Goal: Entertainment & Leisure: Consume media (video, audio)

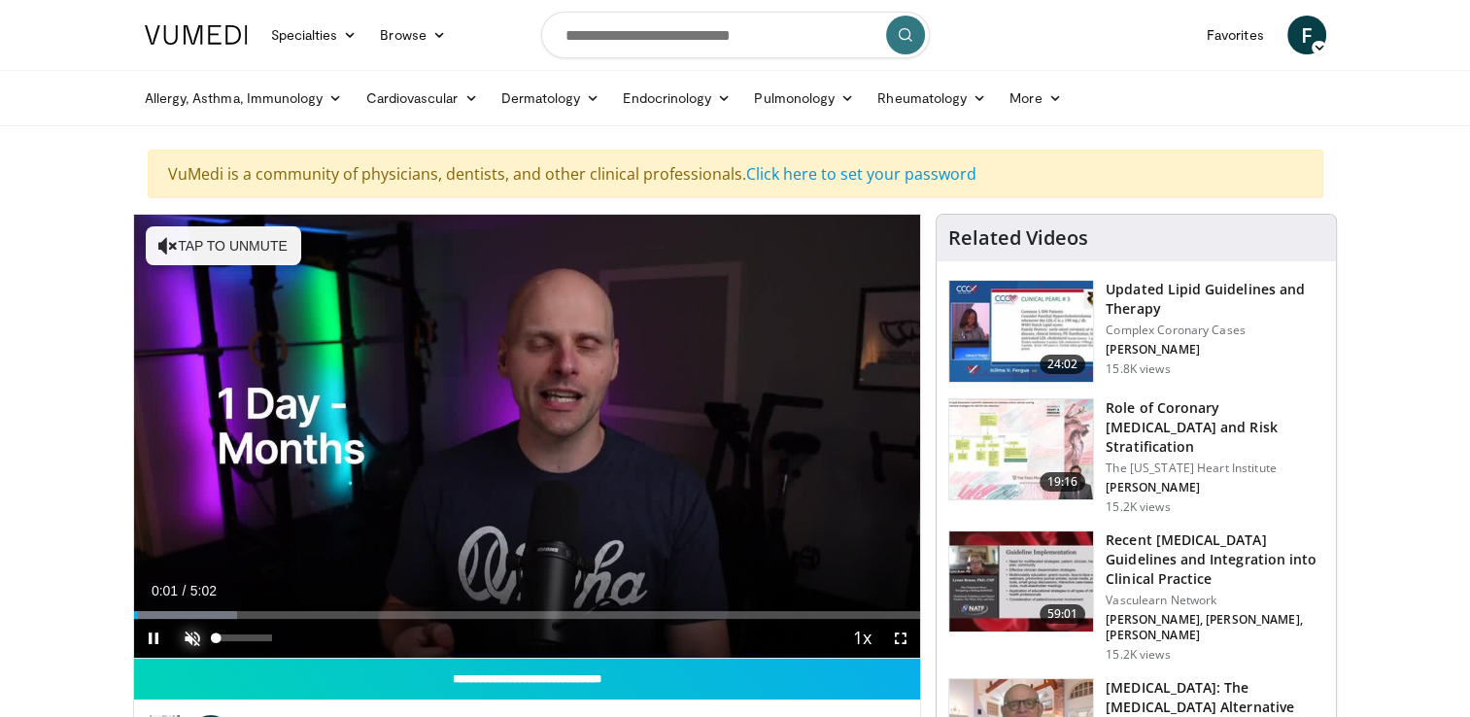
click at [190, 635] on span "Video Player" at bounding box center [192, 638] width 39 height 39
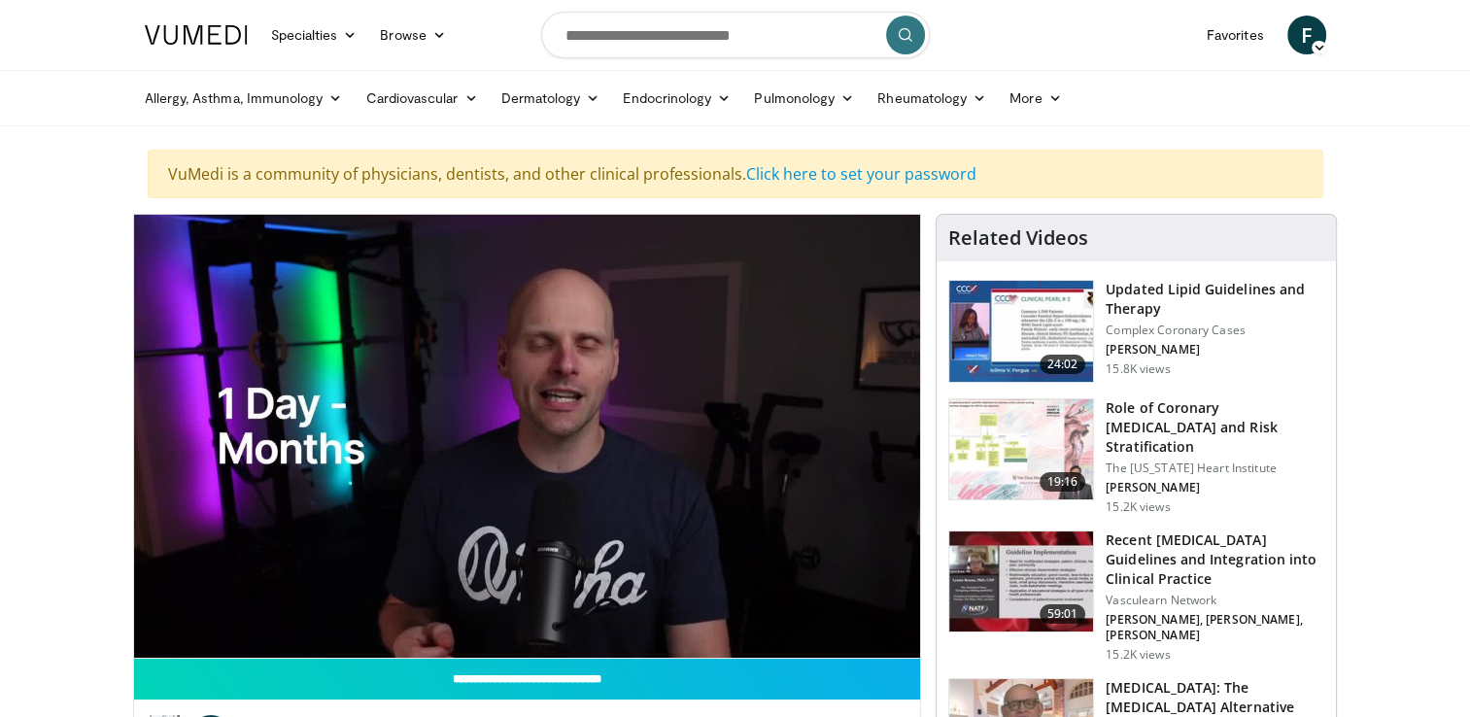
click at [1241, 95] on ul "Allergy, [MEDICAL_DATA], Immunology [MEDICAL_DATA] [DEMOGRAPHIC_DATA] Dermatiti…" at bounding box center [735, 98] width 1204 height 54
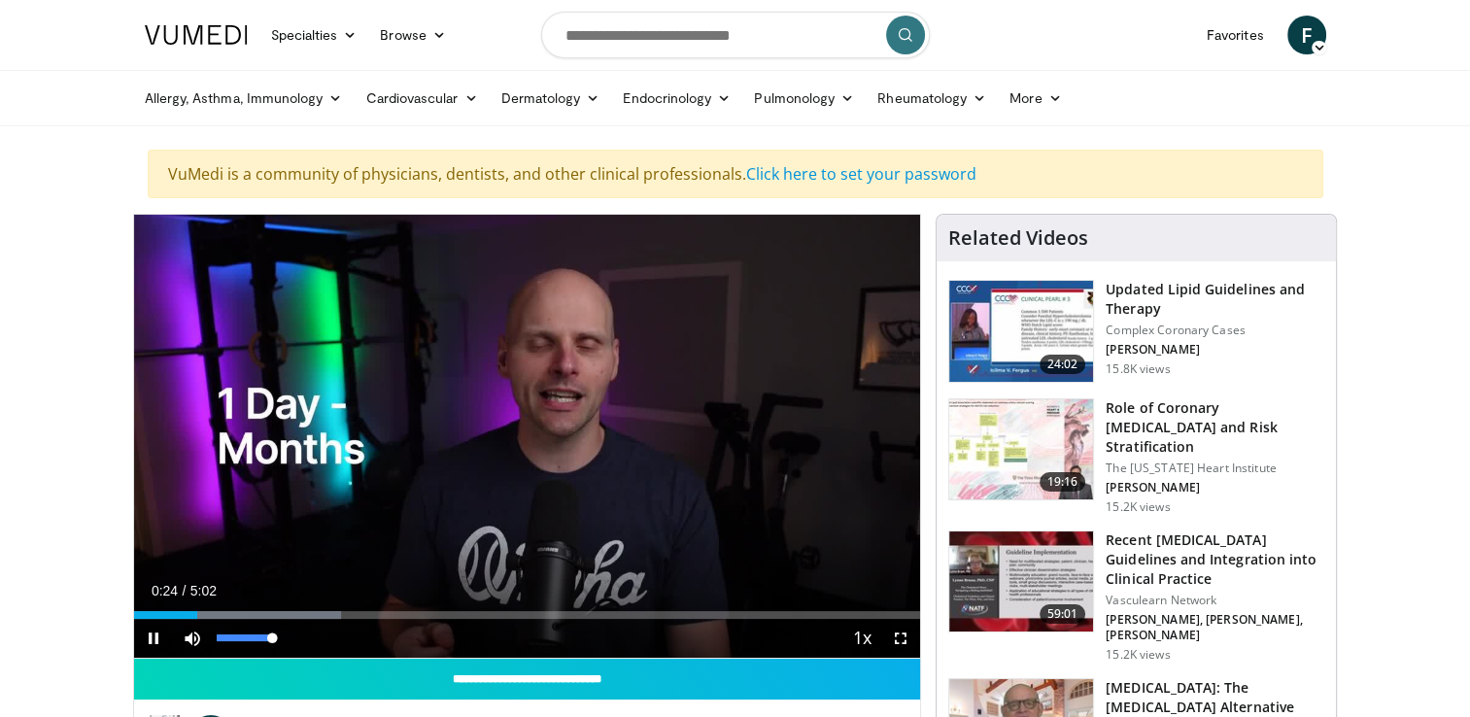
drag, startPoint x: 272, startPoint y: 634, endPoint x: 299, endPoint y: 639, distance: 27.6
click at [299, 639] on div "Mute 100%" at bounding box center [241, 638] width 136 height 39
click at [152, 634] on span "Video Player" at bounding box center [153, 638] width 39 height 39
click at [148, 635] on span "Video Player" at bounding box center [153, 638] width 39 height 39
click at [151, 633] on span "Video Player" at bounding box center [153, 638] width 39 height 39
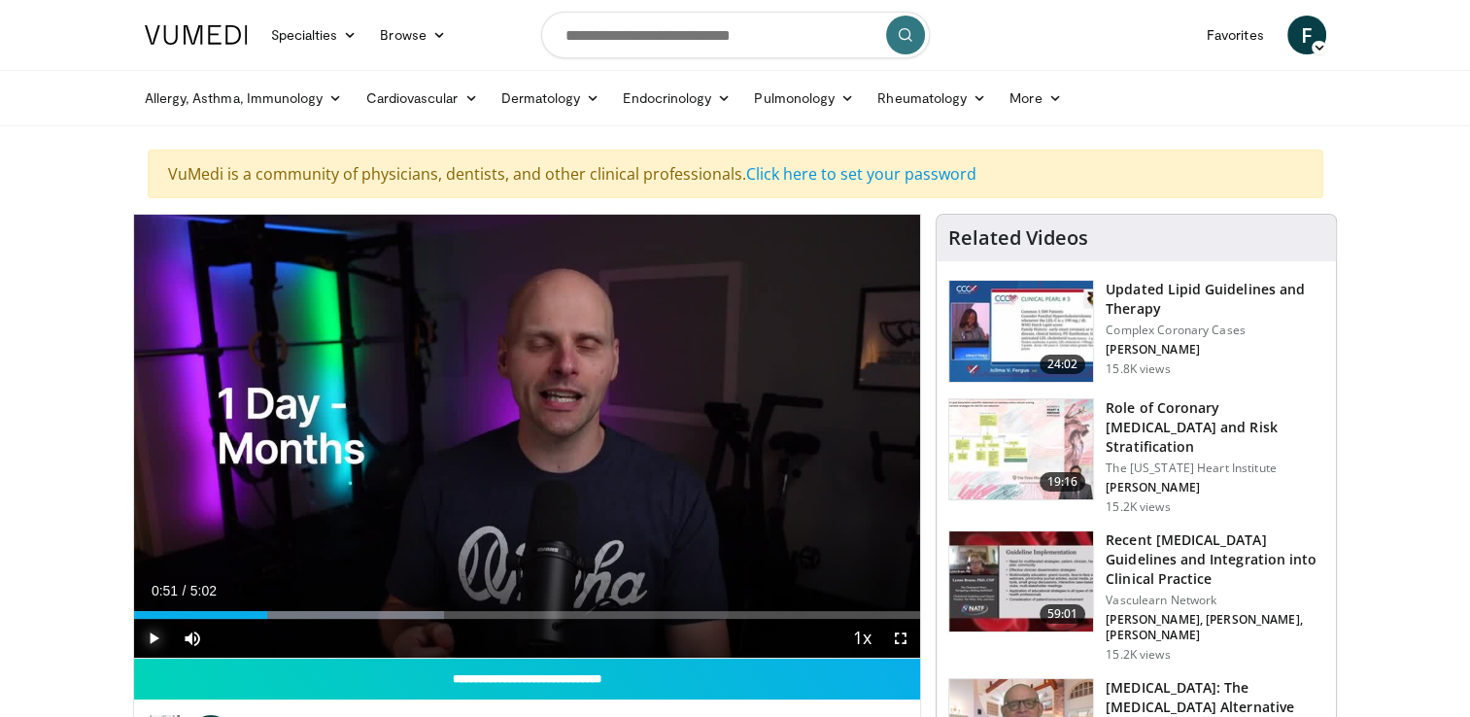
click at [152, 635] on span "Video Player" at bounding box center [153, 638] width 39 height 39
click at [152, 633] on span "Video Player" at bounding box center [153, 638] width 39 height 39
click at [151, 634] on span "Video Player" at bounding box center [153, 638] width 39 height 39
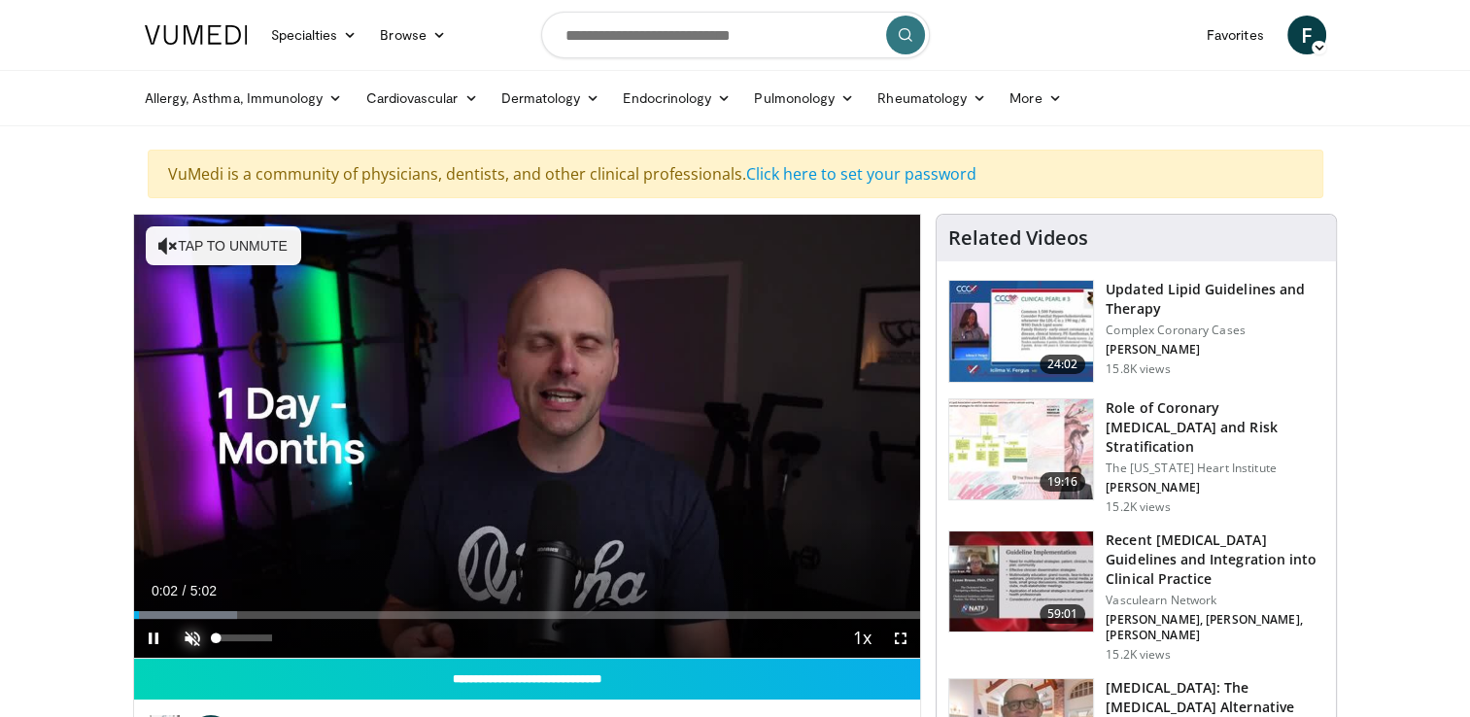
click at [191, 639] on span "Video Player" at bounding box center [192, 638] width 39 height 39
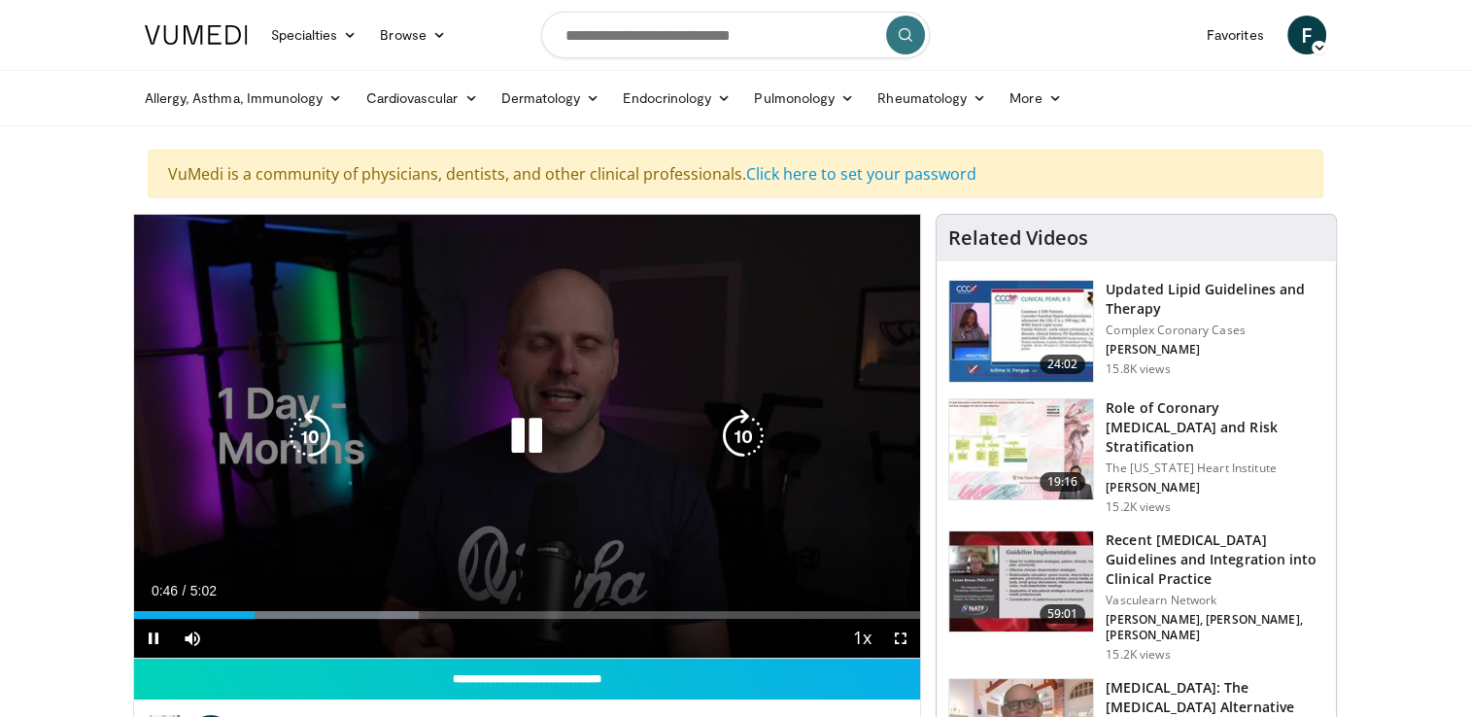
click at [525, 430] on icon "Video Player" at bounding box center [526, 436] width 54 height 54
